Goal: Information Seeking & Learning: Understand process/instructions

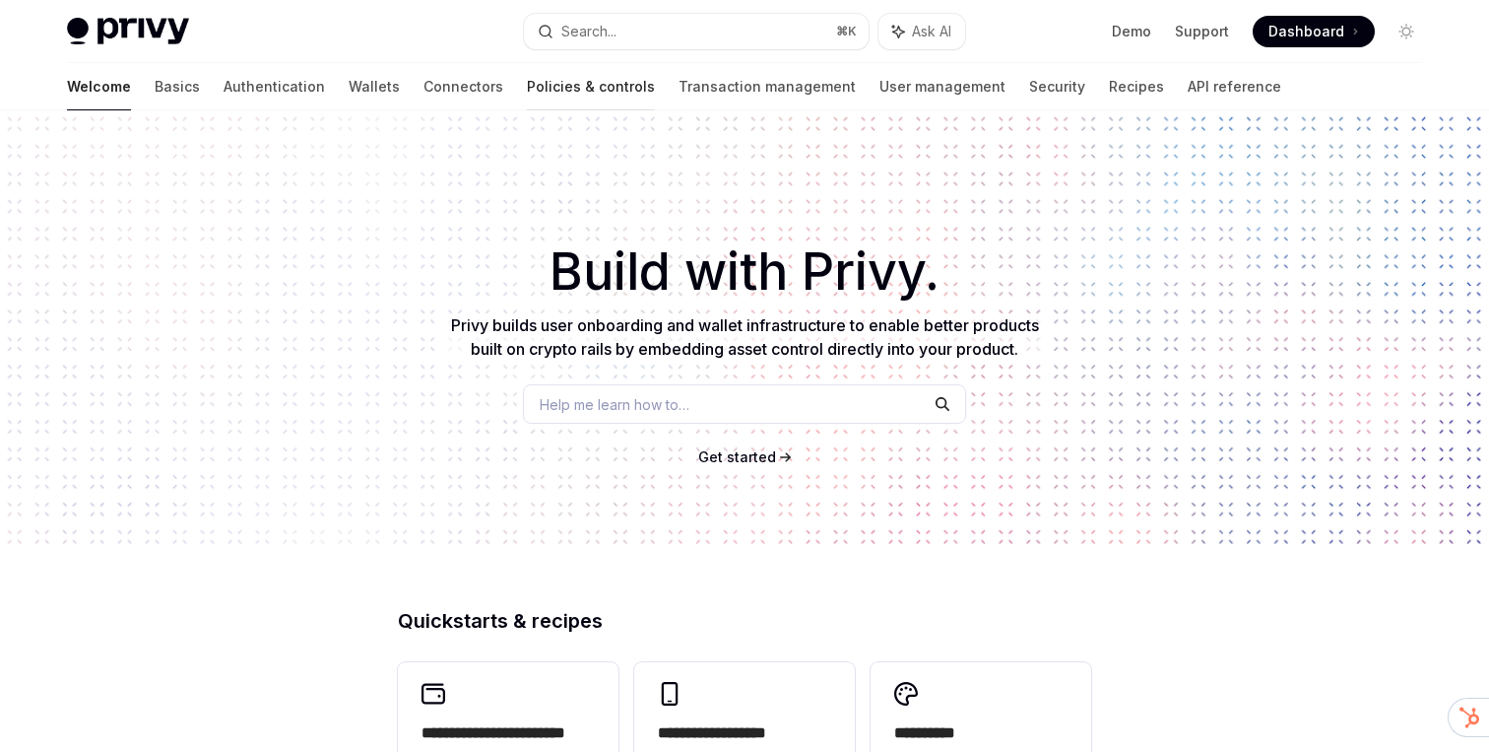
click at [527, 100] on link "Policies & controls" at bounding box center [591, 86] width 128 height 47
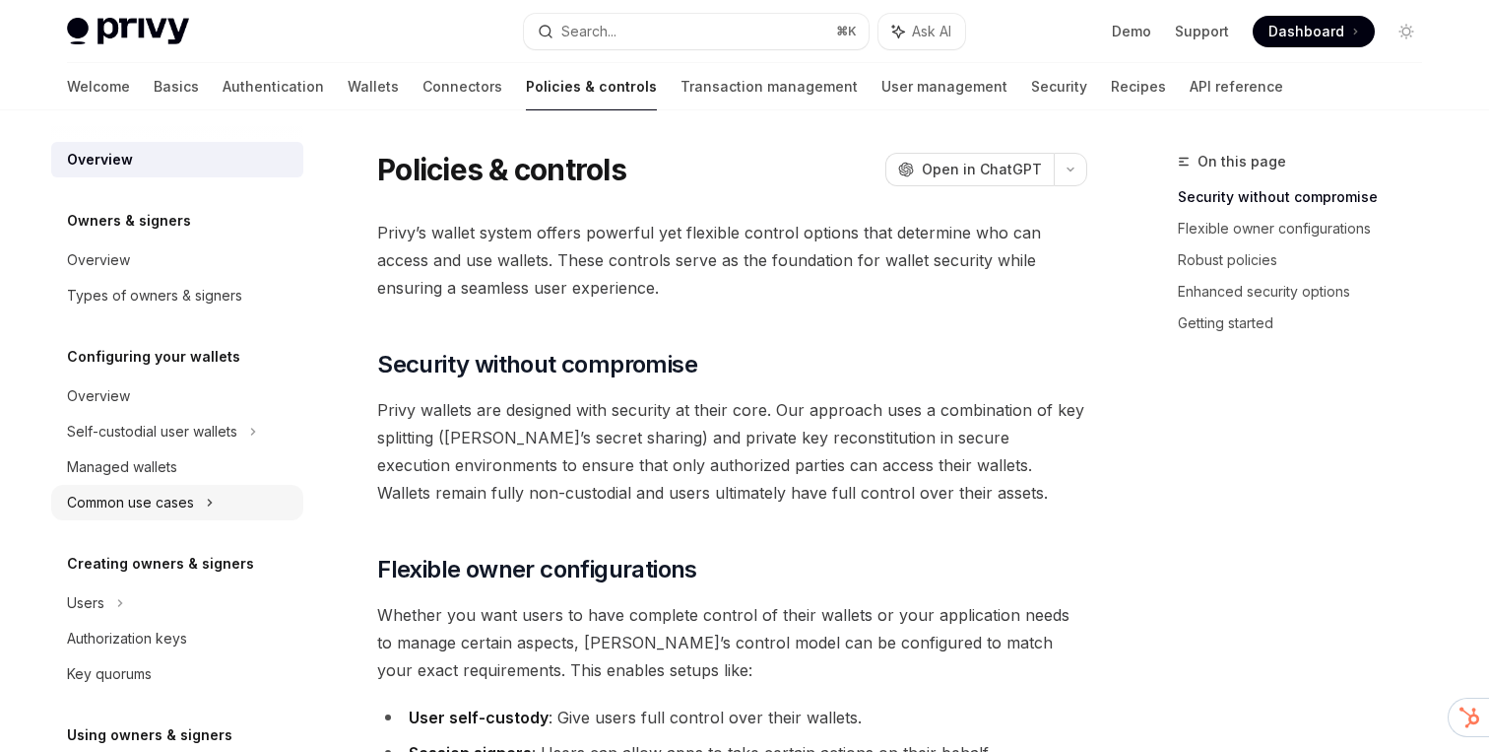
click at [164, 501] on div "Common use cases" at bounding box center [130, 503] width 127 height 24
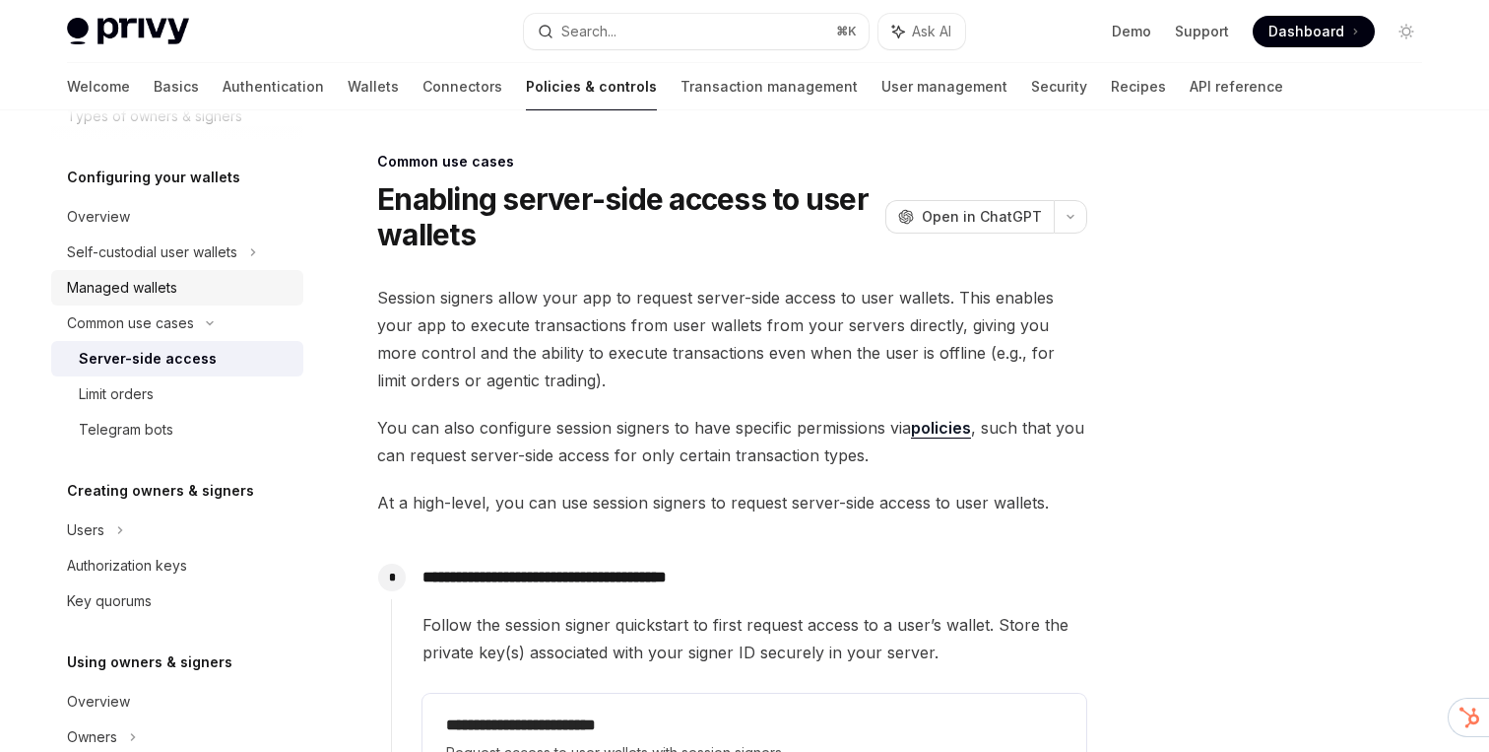
scroll to position [362, 0]
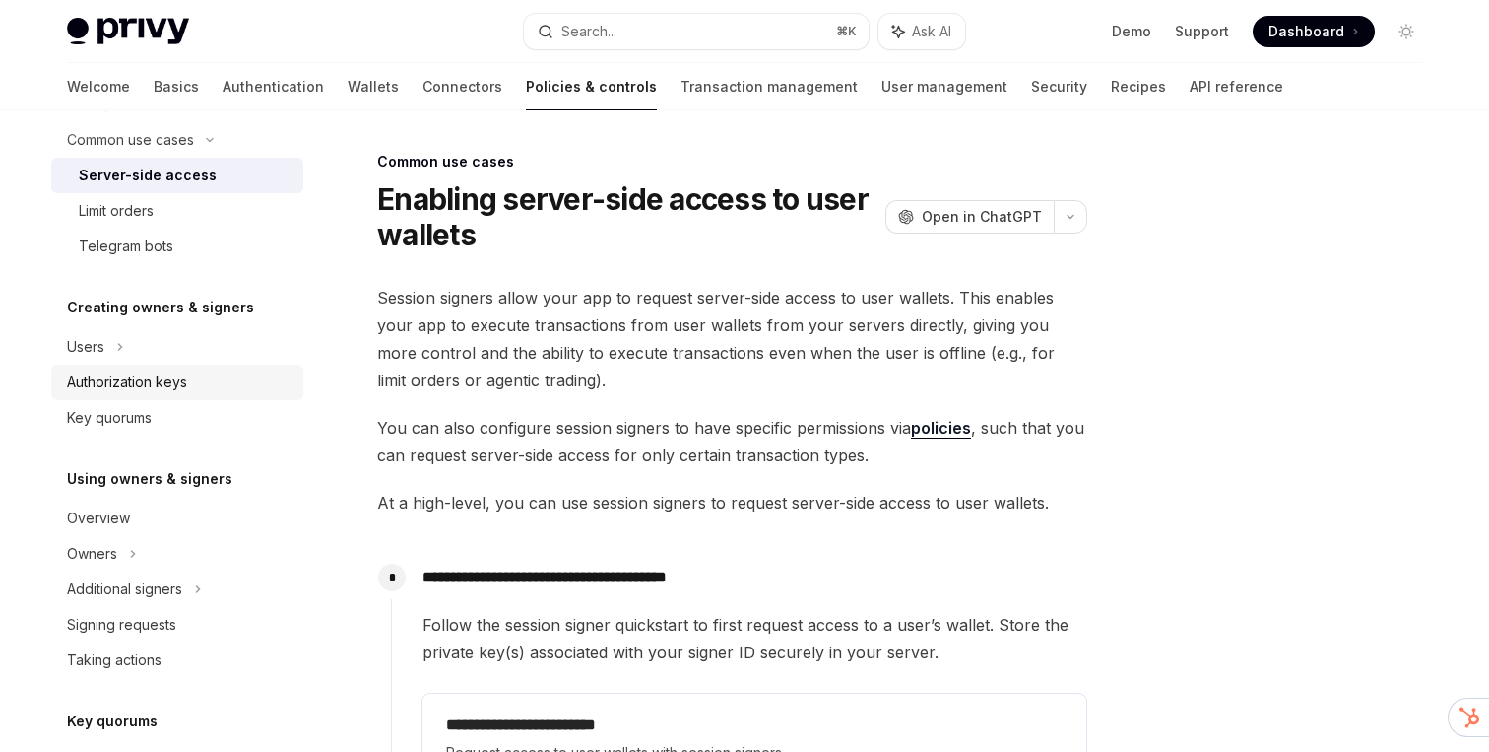
click at [137, 386] on div "Authorization keys" at bounding box center [127, 382] width 120 height 24
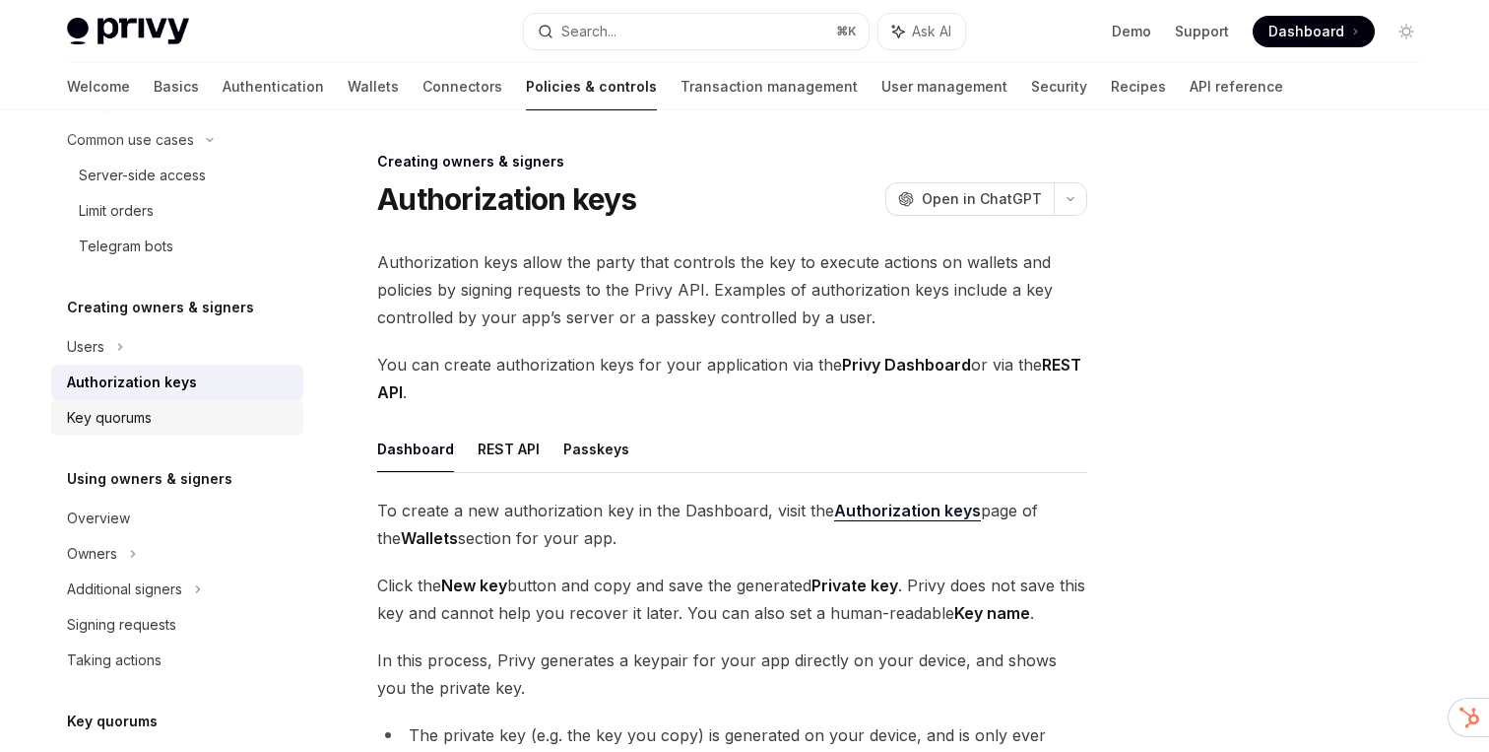
click at [153, 421] on div "Key quorums" at bounding box center [179, 418] width 225 height 24
type textarea "*"
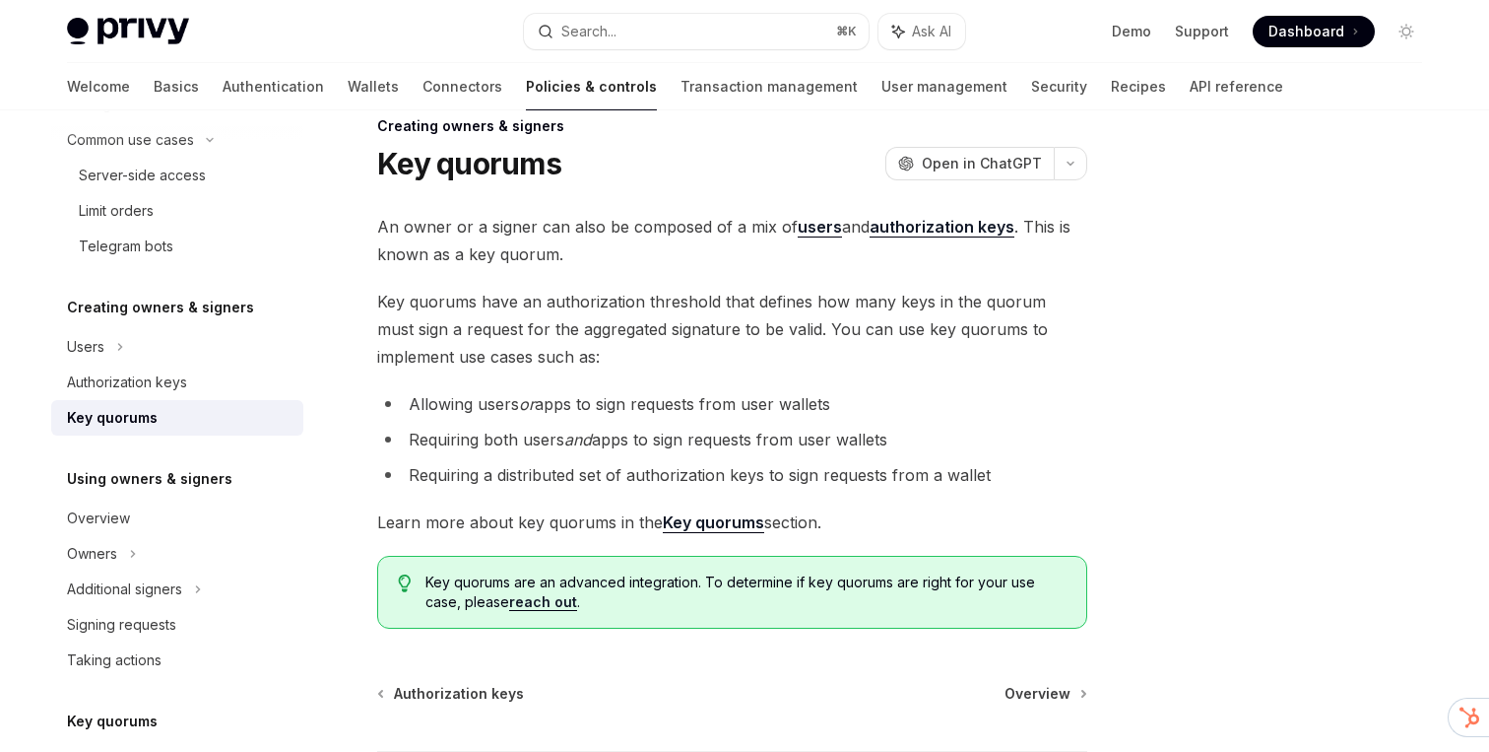
scroll to position [1, 0]
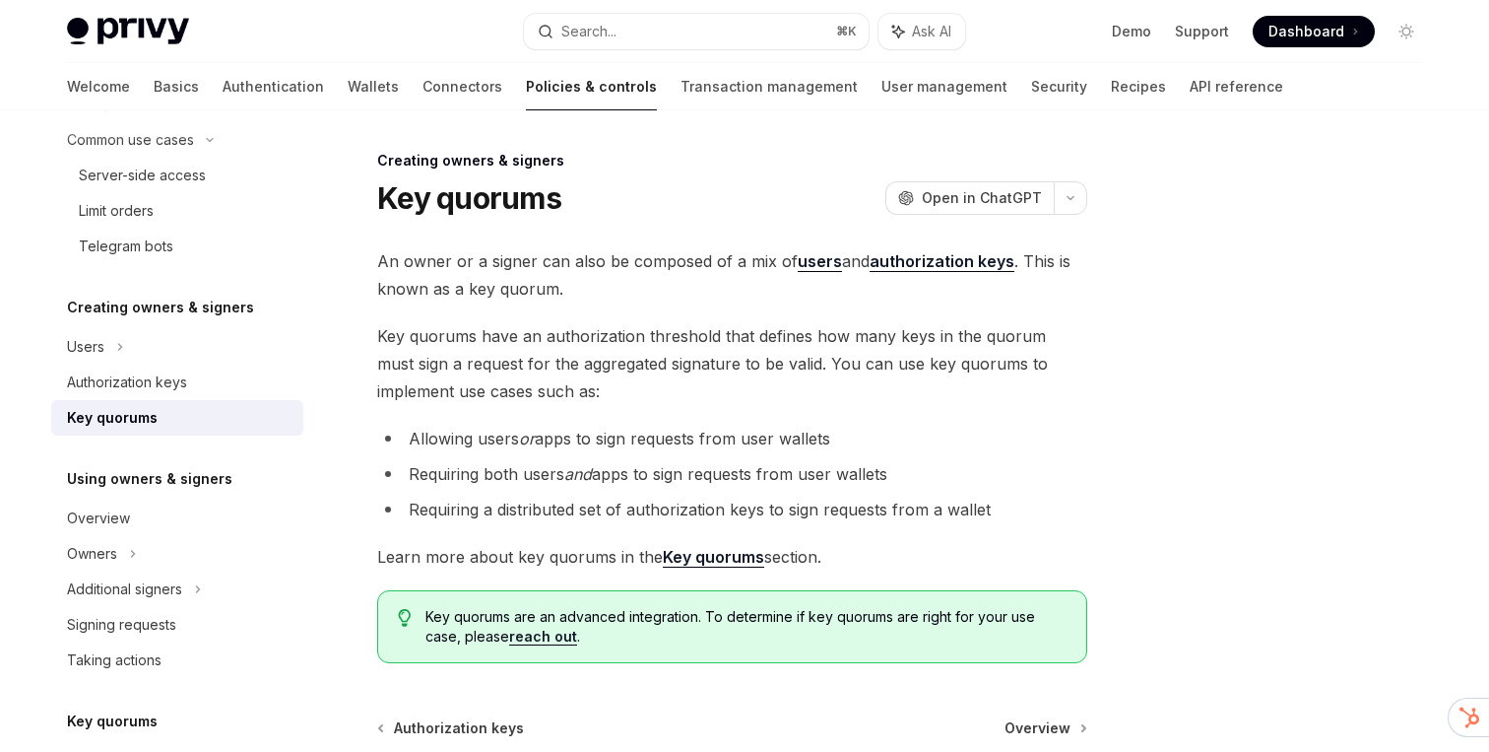
click at [621, 511] on li "Requiring a distributed set of authorization keys to sign requests from a wallet" at bounding box center [732, 509] width 710 height 28
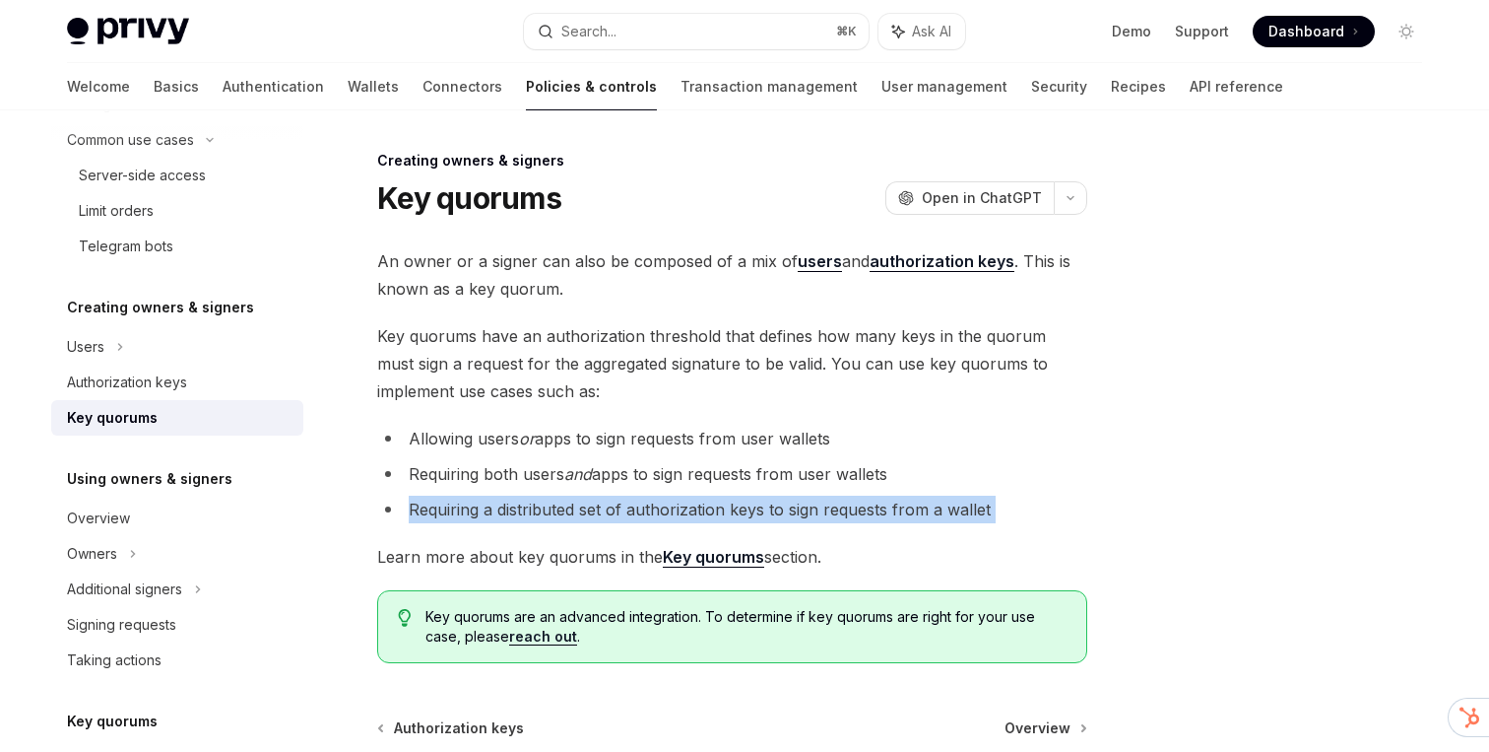
click at [700, 381] on span "Key quorums have an authorization threshold that defines how many keys in the q…" at bounding box center [732, 363] width 710 height 83
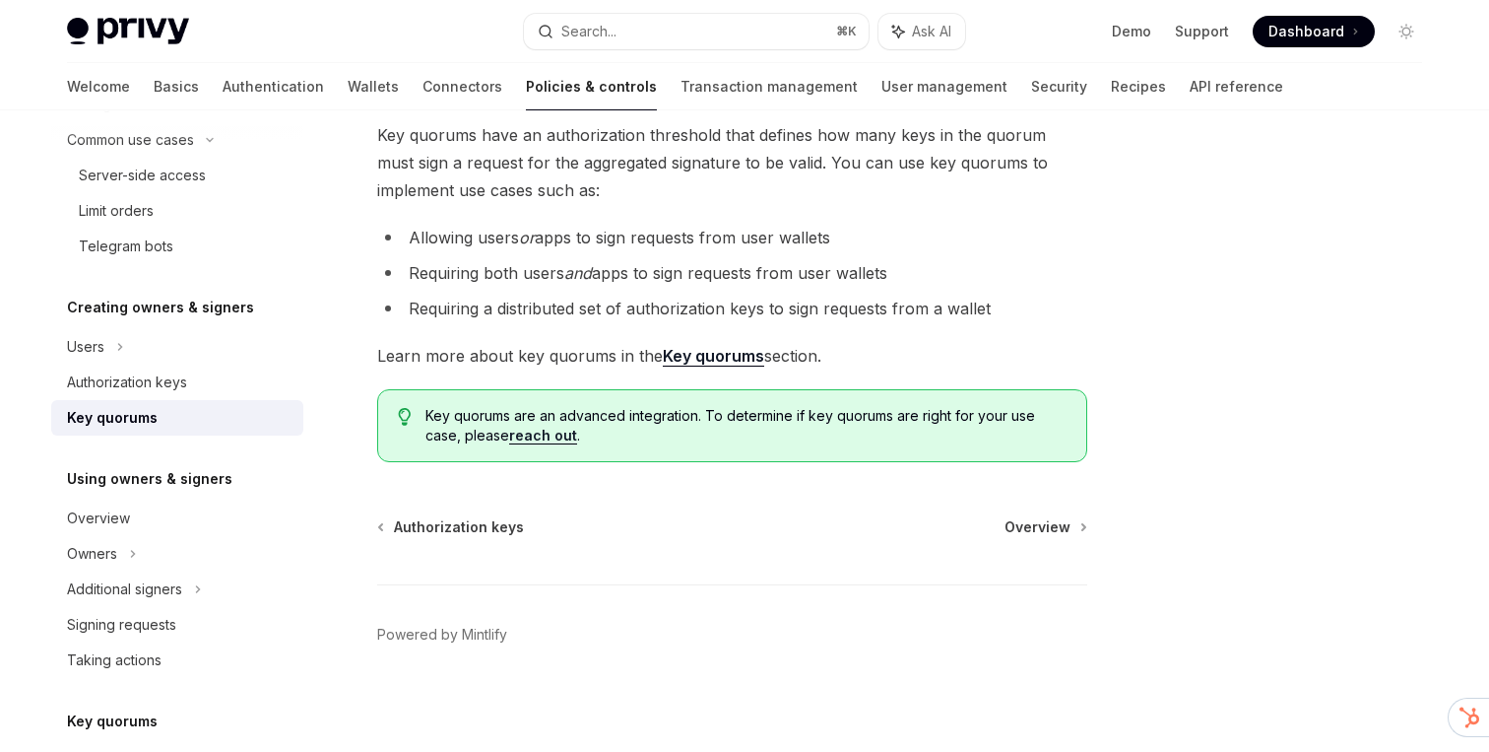
scroll to position [205, 0]
